Goal: Find specific fact: Find specific fact

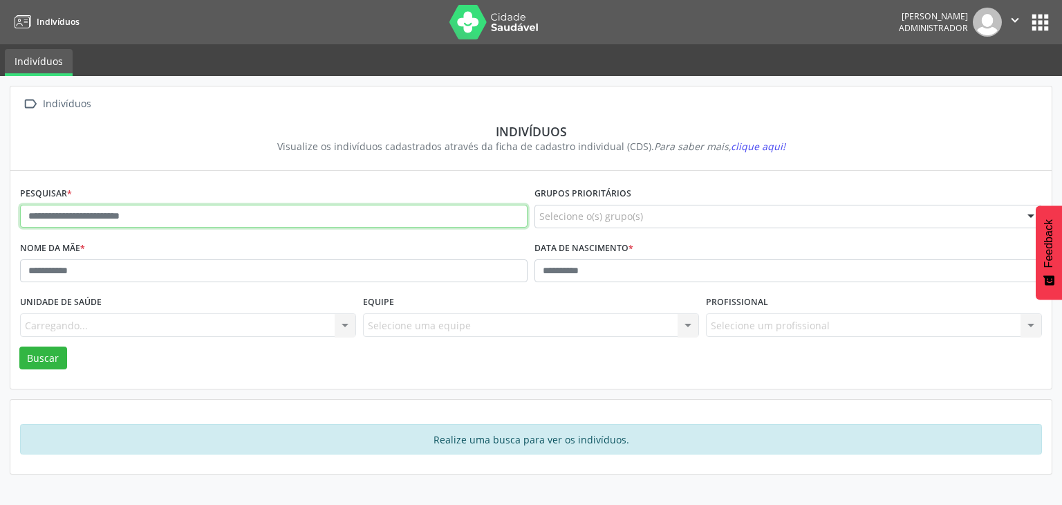
click at [124, 214] on input "text" at bounding box center [273, 217] width 507 height 24
type input "*****"
click at [19, 346] on button "Buscar" at bounding box center [43, 358] width 48 height 24
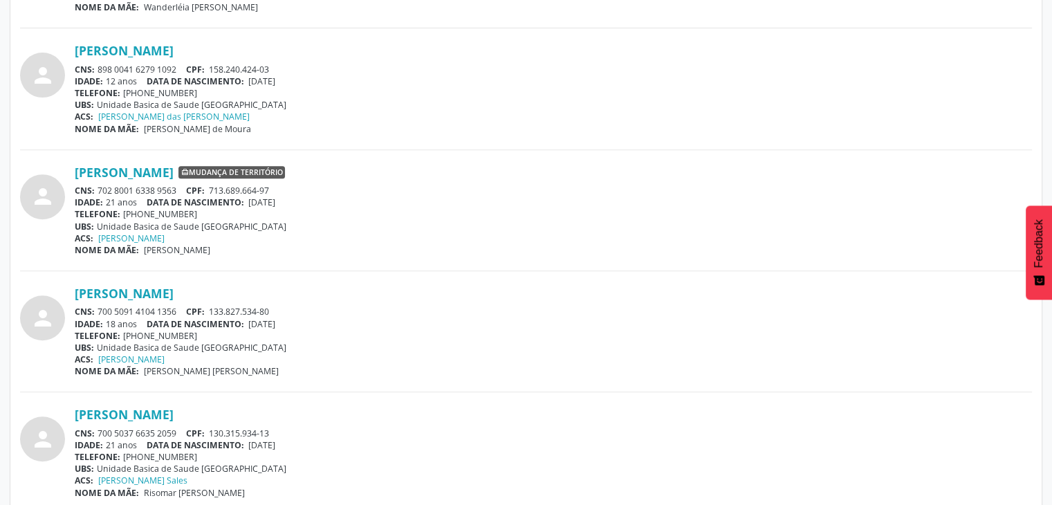
scroll to position [543, 0]
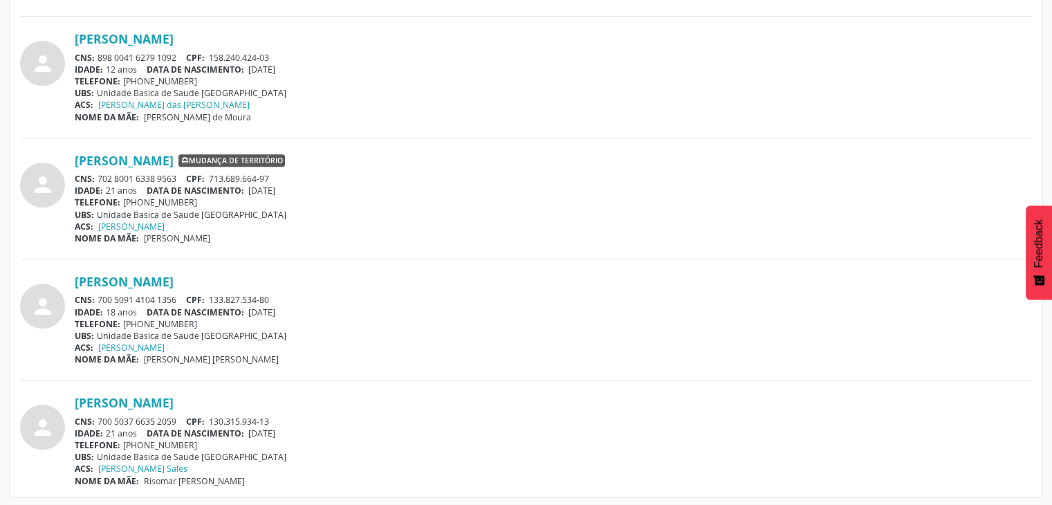
drag, startPoint x: 252, startPoint y: 308, endPoint x: 297, endPoint y: 305, distance: 45.1
click at [275, 306] on span "[DATE]" at bounding box center [261, 312] width 27 height 12
copy span "[DATE]"
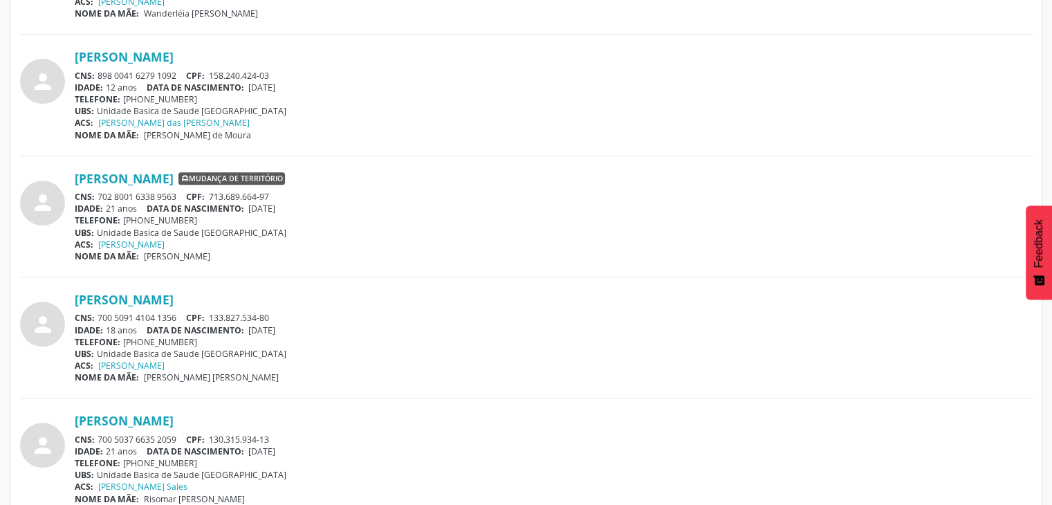
scroll to position [128, 0]
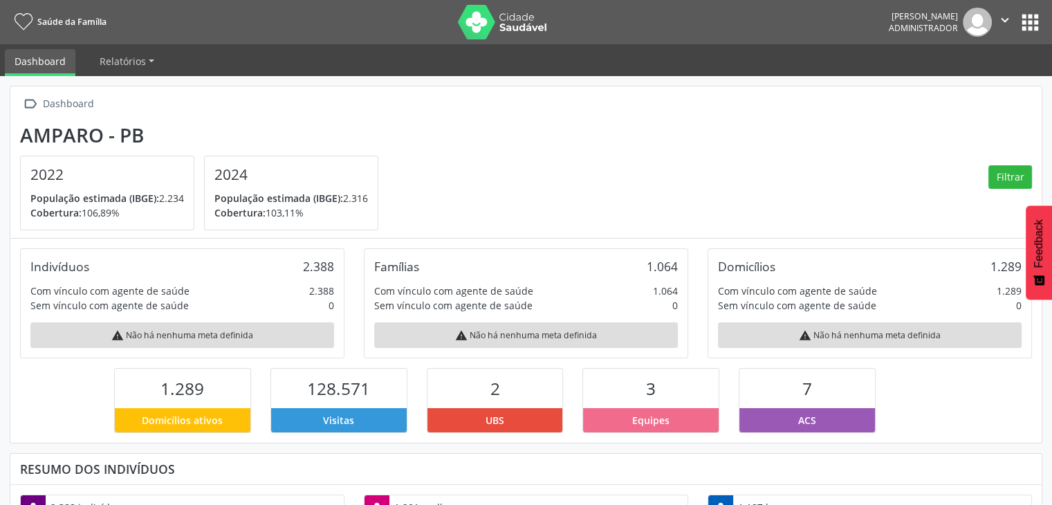
scroll to position [227, 344]
click at [1043, 18] on nav "Saúde da Família Carcio Batista da Silva Administrador  Configurações Sair apps" at bounding box center [526, 22] width 1052 height 44
click at [1009, 15] on icon "" at bounding box center [1004, 19] width 15 height 15
click at [1018, 18] on button "apps" at bounding box center [1030, 22] width 24 height 24
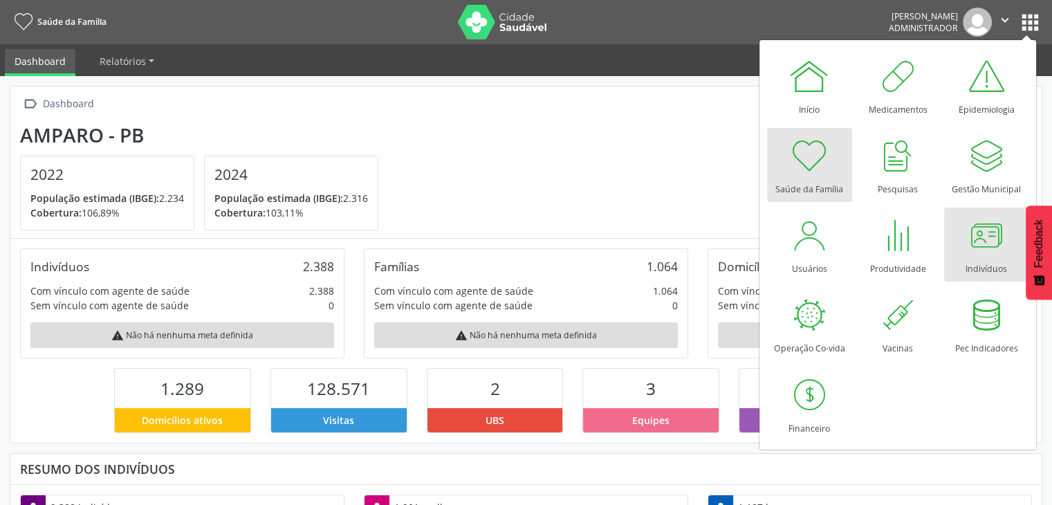
click at [979, 259] on div "Indivíduos" at bounding box center [985, 265] width 41 height 19
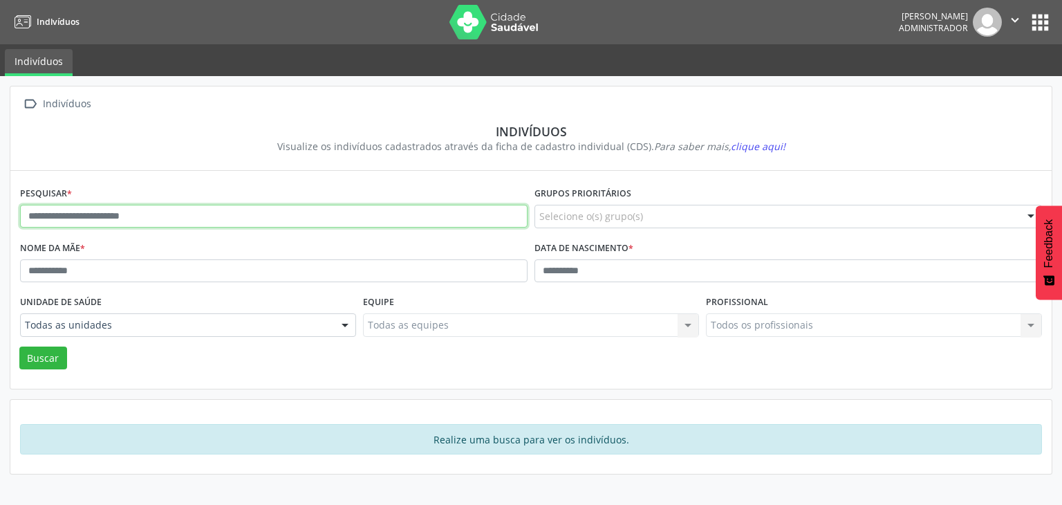
drag, startPoint x: 299, startPoint y: 223, endPoint x: 312, endPoint y: 221, distance: 12.5
click at [299, 223] on input "text" at bounding box center [273, 217] width 507 height 24
type input "*******"
click at [19, 346] on button "Buscar" at bounding box center [43, 358] width 48 height 24
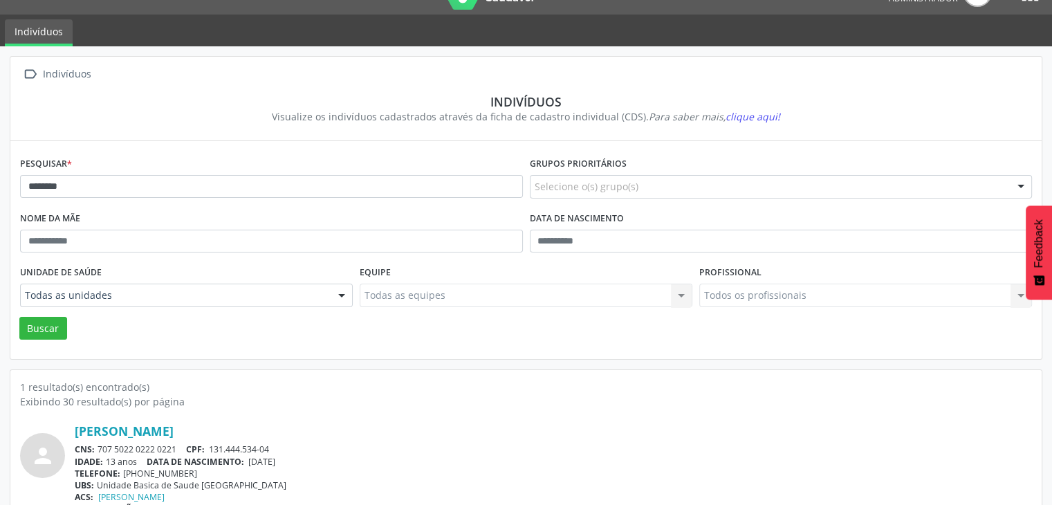
scroll to position [58, 0]
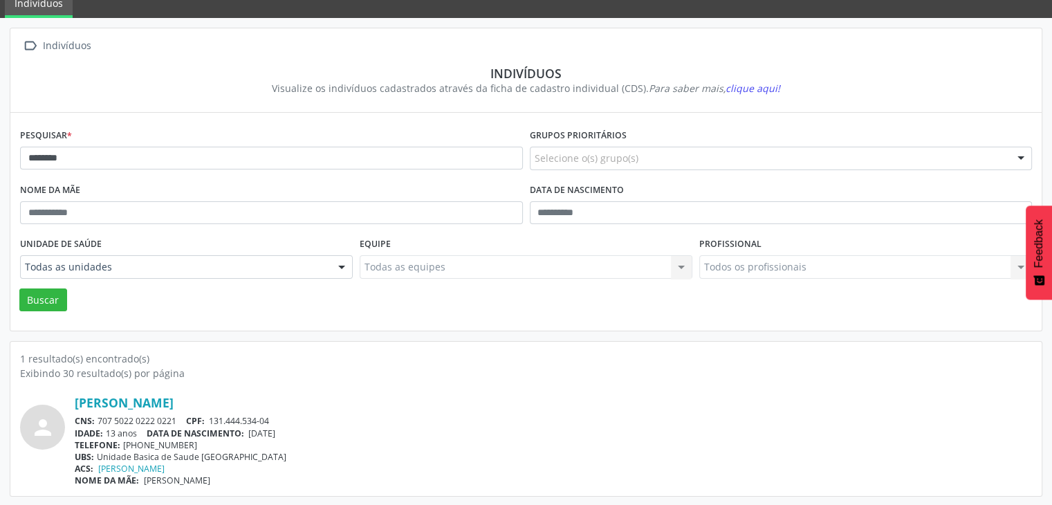
drag, startPoint x: 100, startPoint y: 414, endPoint x: 177, endPoint y: 414, distance: 77.4
click at [177, 415] on div "CNS: 707 5022 0222 0221 CPF: 131.444.534-04" at bounding box center [553, 421] width 957 height 12
copy div "707 5022 0222 0221"
drag, startPoint x: 254, startPoint y: 433, endPoint x: 312, endPoint y: 428, distance: 58.3
click at [312, 428] on div "IDADE: 13 anos DATA DE NASCIMENTO: [DEMOGRAPHIC_DATA]" at bounding box center [553, 433] width 957 height 12
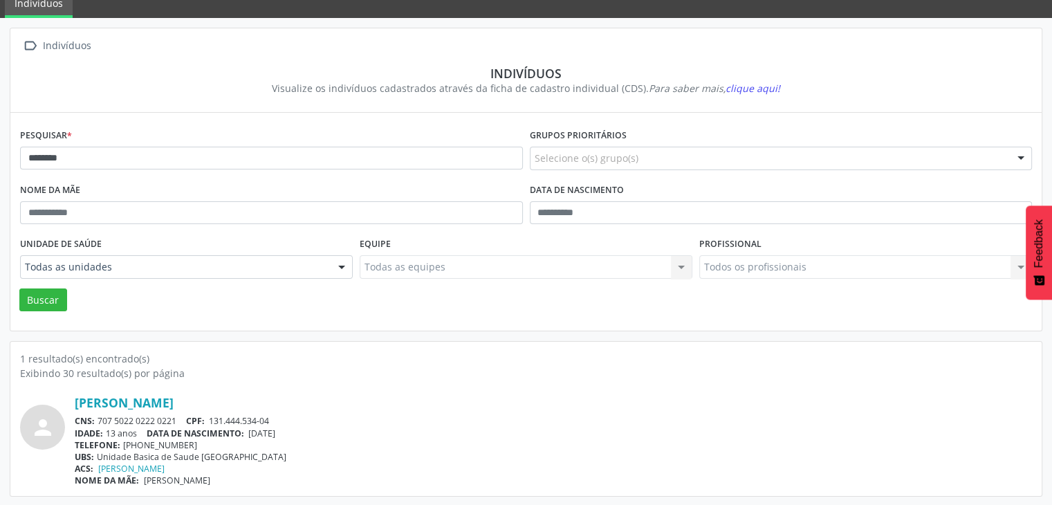
copy span "[DATE]"
